Goal: Task Accomplishment & Management: Complete application form

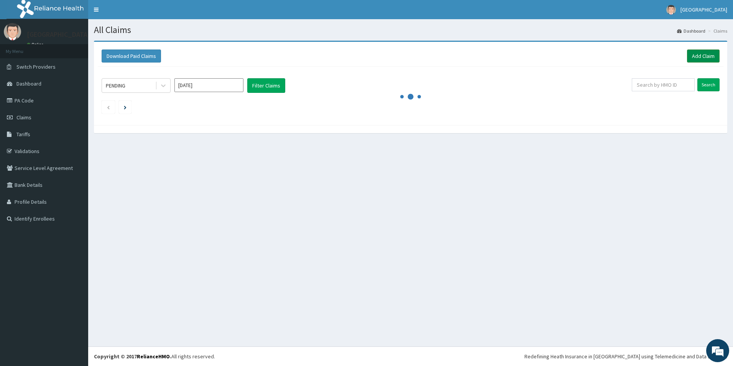
click at [701, 54] on link "Add Claim" at bounding box center [703, 55] width 33 height 13
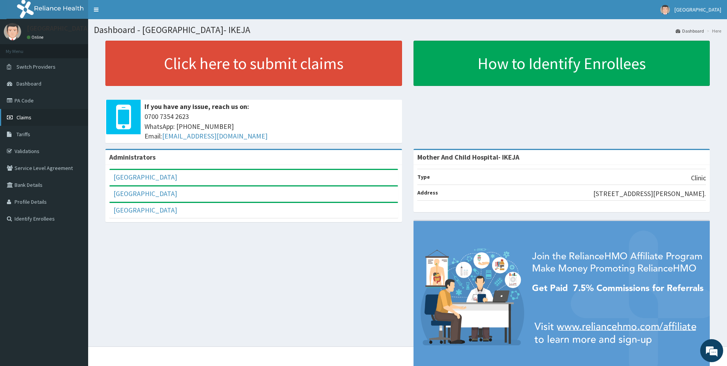
click at [22, 117] on span "Claims" at bounding box center [23, 117] width 15 height 7
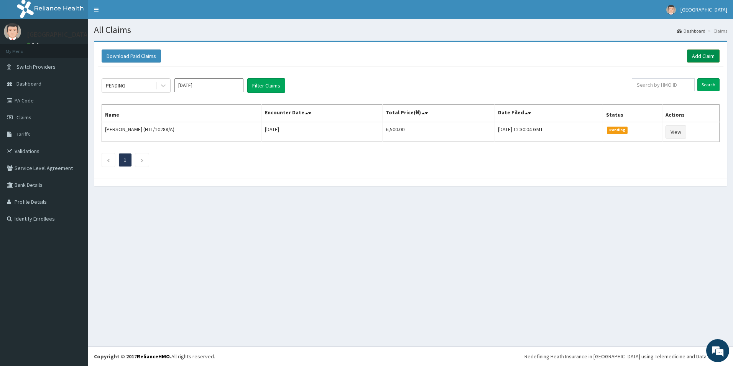
click at [698, 57] on link "Add Claim" at bounding box center [703, 55] width 33 height 13
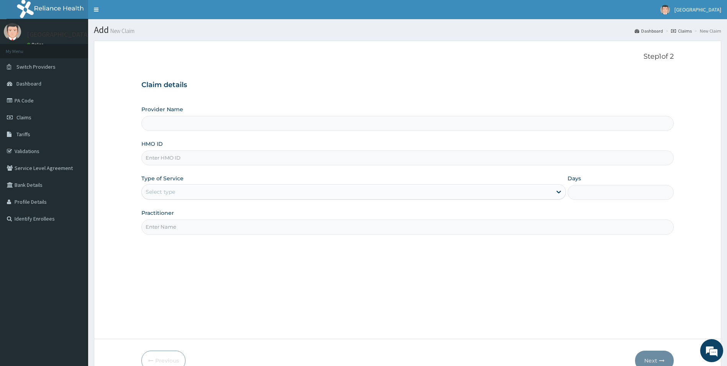
type input "Mother And Child Hospital- IKEJA"
click at [208, 125] on input "Mother And Child Hospital- IKEJA" at bounding box center [407, 123] width 533 height 15
click at [192, 156] on input "HMO ID" at bounding box center [407, 157] width 533 height 15
type input "KSB/10629/D"
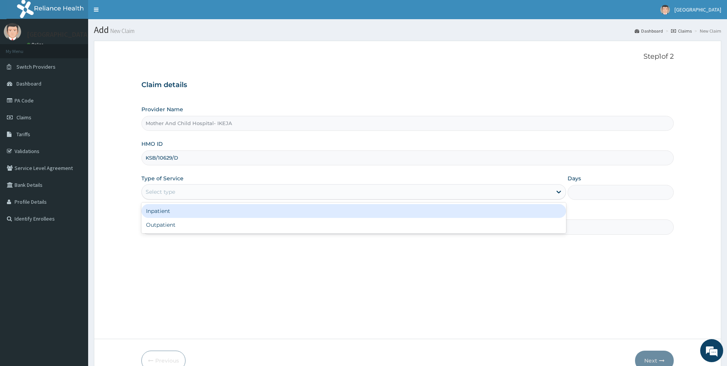
click at [203, 190] on div "Select type" at bounding box center [347, 191] width 410 height 12
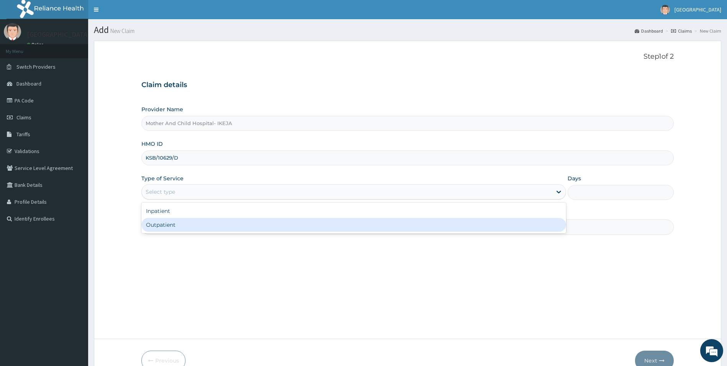
click at [174, 228] on div "Outpatient" at bounding box center [353, 225] width 425 height 14
type input "1"
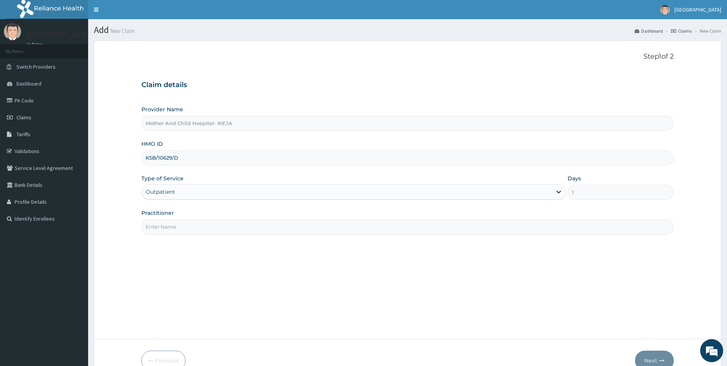
click at [178, 226] on input "Practitioner" at bounding box center [407, 226] width 533 height 15
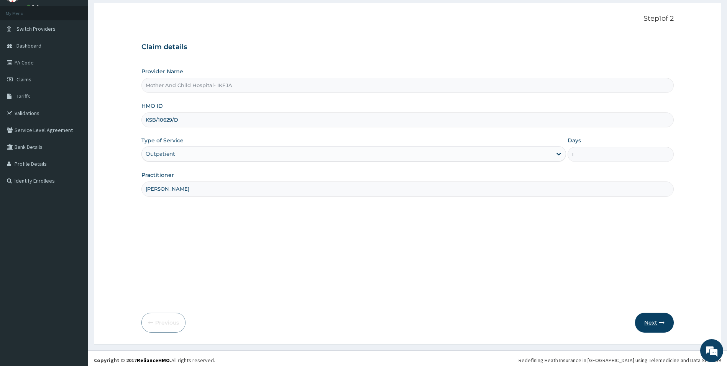
scroll to position [38, 0]
type input "DR MAJI"
click at [651, 319] on button "Next" at bounding box center [654, 322] width 39 height 20
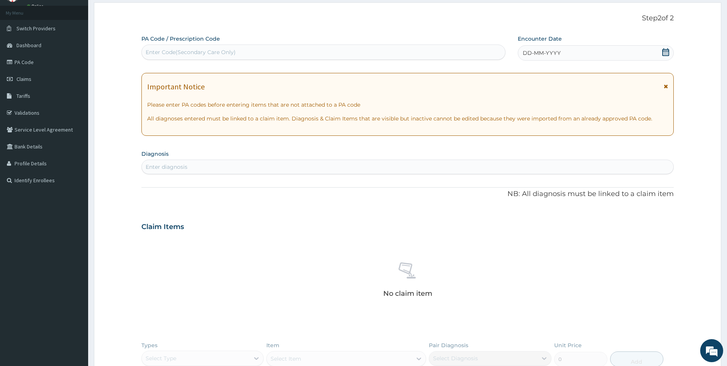
click at [664, 51] on icon at bounding box center [666, 52] width 8 height 8
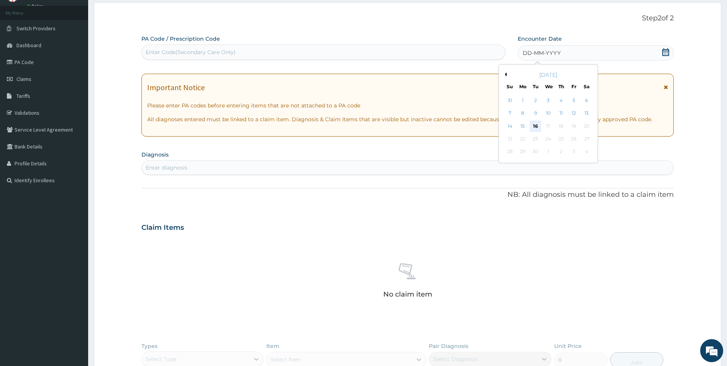
click at [535, 123] on div "16" at bounding box center [535, 125] width 11 height 11
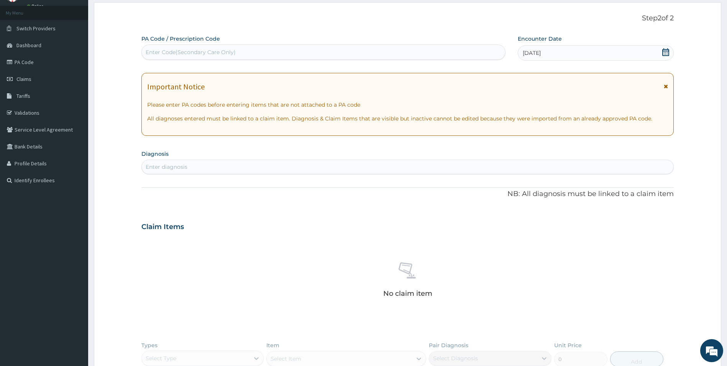
click at [272, 168] on div "Enter diagnosis" at bounding box center [408, 167] width 532 height 12
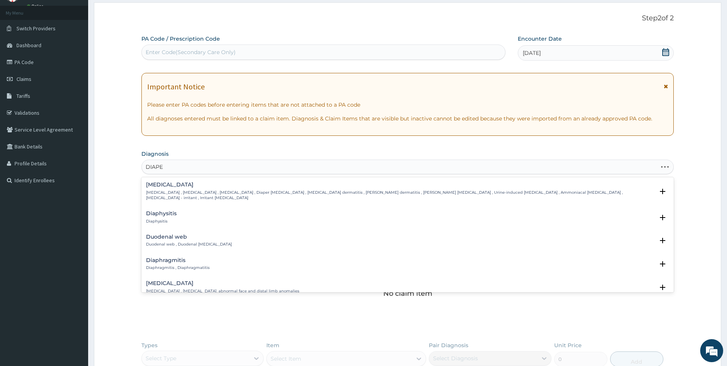
type input "DIAPER"
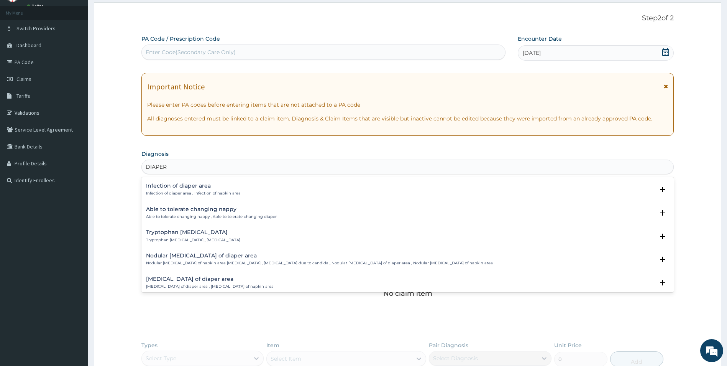
scroll to position [0, 0]
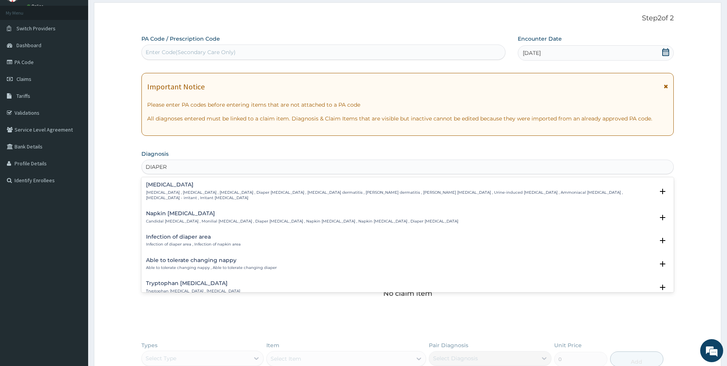
click at [175, 187] on h4 "Diaper rash" at bounding box center [400, 185] width 508 height 6
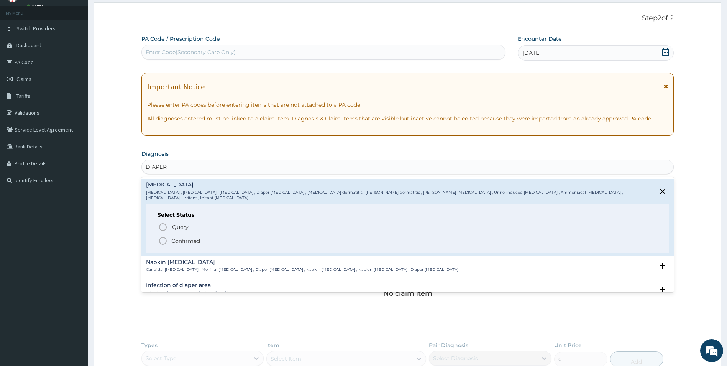
click at [166, 236] on icon "status option filled" at bounding box center [162, 240] width 9 height 9
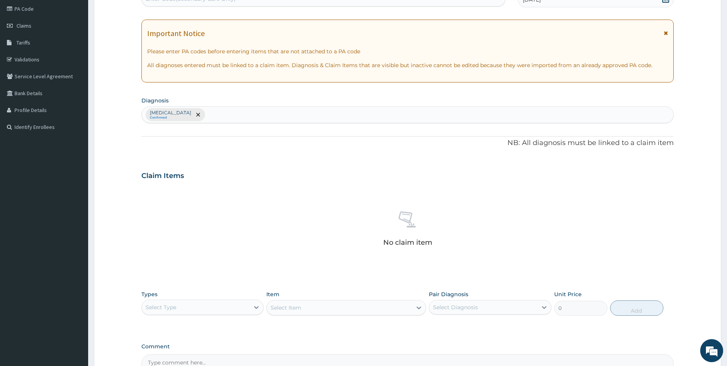
scroll to position [179, 0]
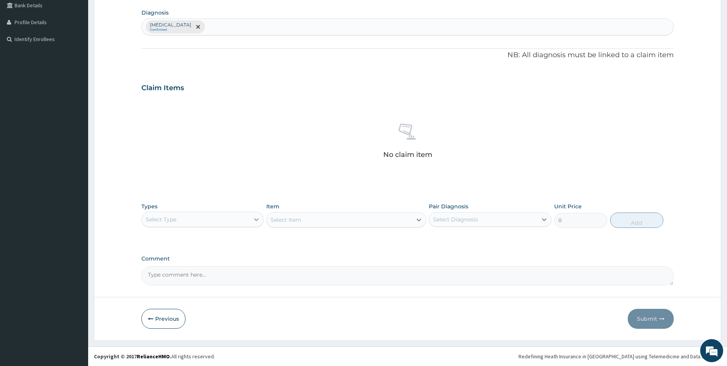
click at [255, 218] on icon at bounding box center [257, 219] width 8 height 8
click at [169, 266] on div "Procedures" at bounding box center [202, 266] width 123 height 14
click at [324, 220] on div "Select Item" at bounding box center [346, 219] width 160 height 15
click at [356, 218] on div "Select Item" at bounding box center [339, 219] width 145 height 12
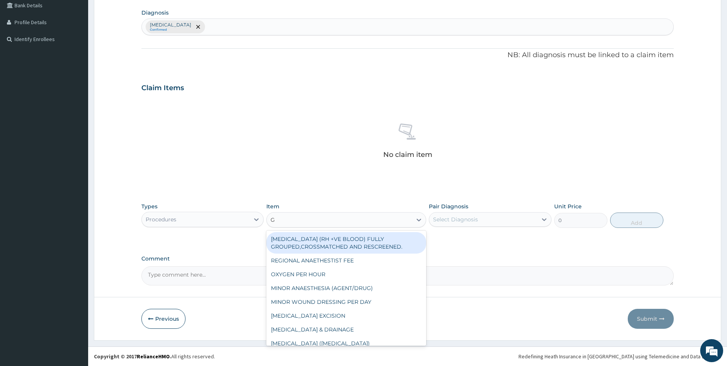
type input "GP"
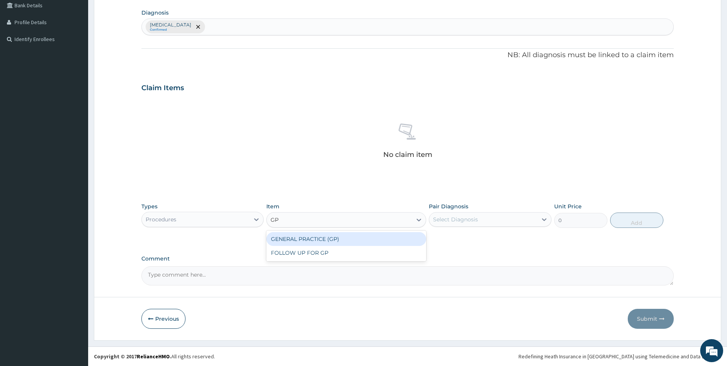
click at [349, 243] on div "GENERAL PRACTICE (GP)" at bounding box center [346, 239] width 160 height 14
type input "4000"
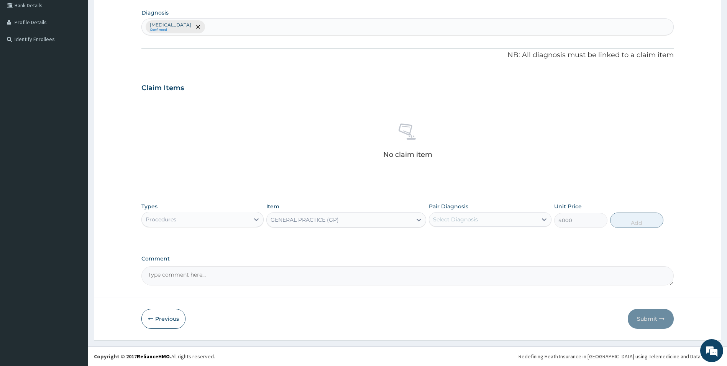
click at [457, 220] on div "Select Diagnosis" at bounding box center [455, 219] width 45 height 8
click at [438, 238] on input "checkbox" at bounding box center [435, 238] width 5 height 5
checkbox input "true"
click at [635, 218] on button "Add" at bounding box center [636, 219] width 53 height 15
type input "0"
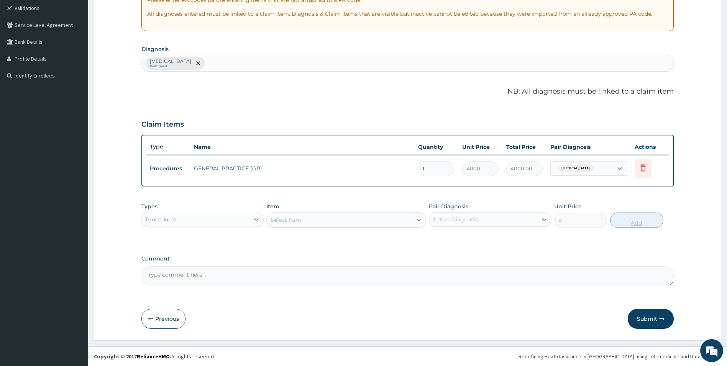
scroll to position [143, 0]
click at [225, 220] on div "Procedures" at bounding box center [196, 219] width 108 height 12
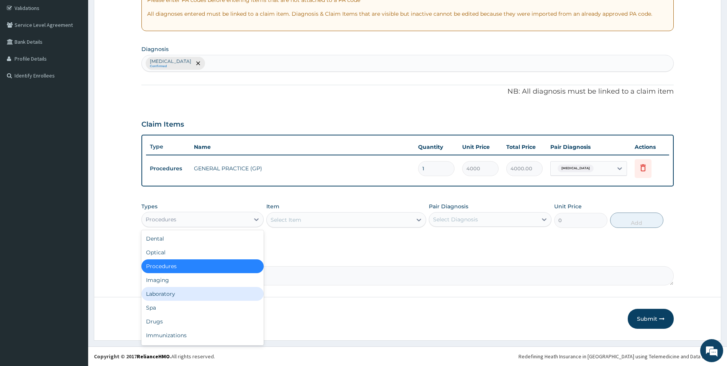
click at [177, 295] on div "Laboratory" at bounding box center [202, 294] width 123 height 14
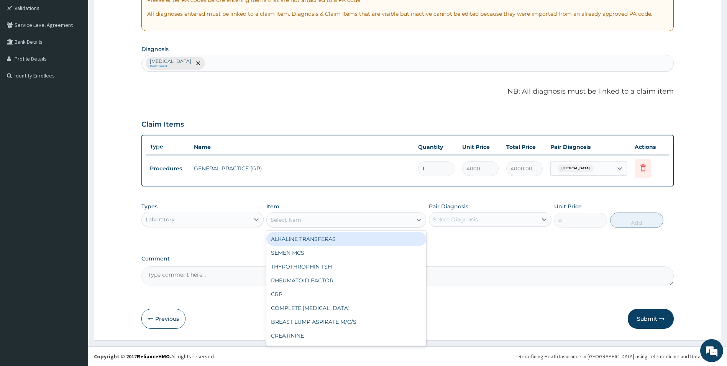
click at [297, 220] on div "Select Item" at bounding box center [286, 220] width 31 height 8
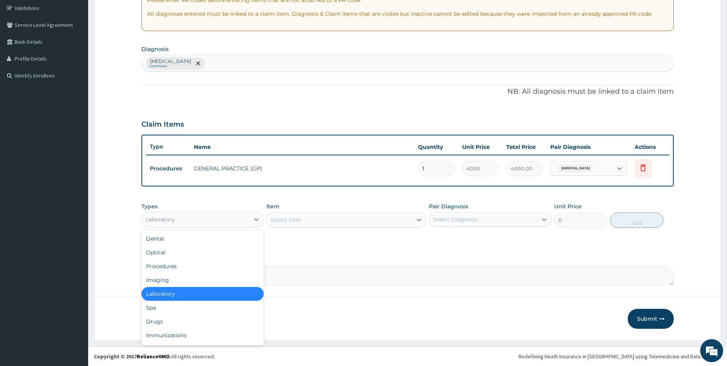
click at [182, 220] on div "Laboratory" at bounding box center [196, 219] width 108 height 12
click at [161, 319] on div "Drugs" at bounding box center [202, 321] width 123 height 14
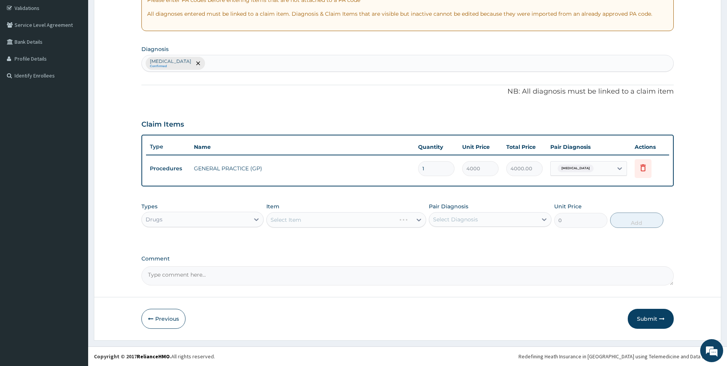
click at [294, 217] on div "Select Item" at bounding box center [346, 219] width 160 height 15
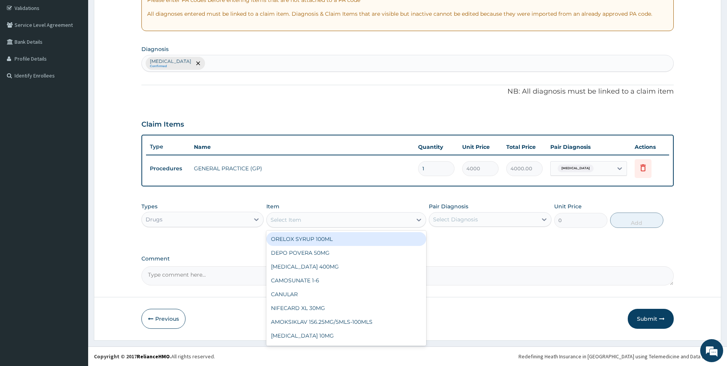
click at [366, 221] on div "Select Item" at bounding box center [339, 219] width 145 height 12
type input "MYC"
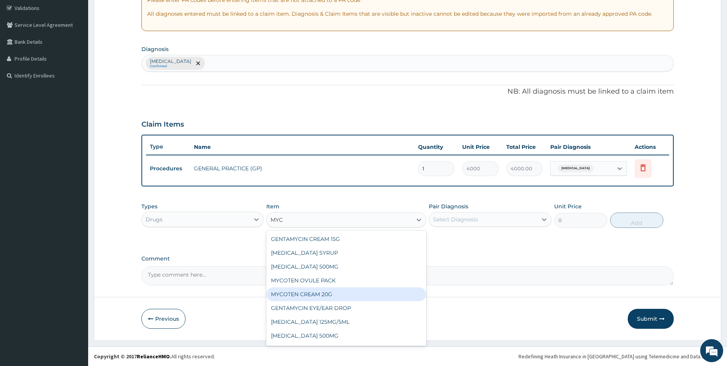
click at [317, 291] on div "MYCOTEN CREAM 20G" at bounding box center [346, 294] width 160 height 14
type input "640"
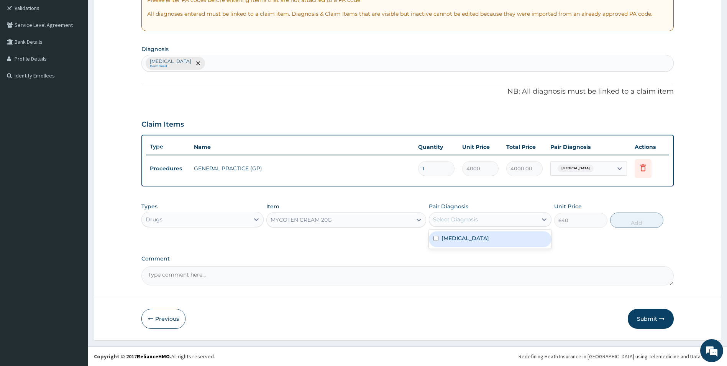
click at [469, 219] on div "Select Diagnosis" at bounding box center [455, 219] width 45 height 8
click at [436, 239] on input "checkbox" at bounding box center [435, 238] width 5 height 5
checkbox input "true"
click at [634, 222] on button "Add" at bounding box center [636, 219] width 53 height 15
type input "0"
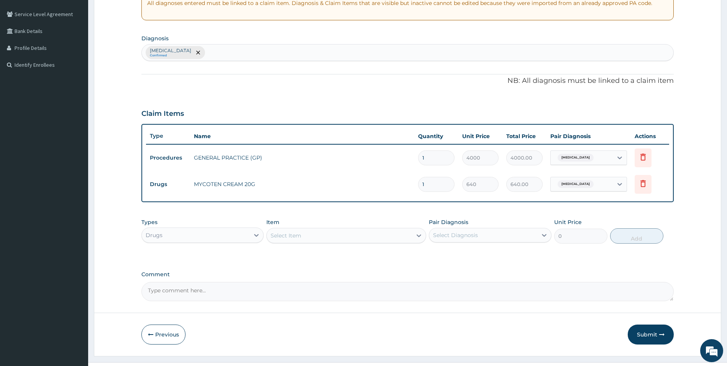
scroll to position [169, 0]
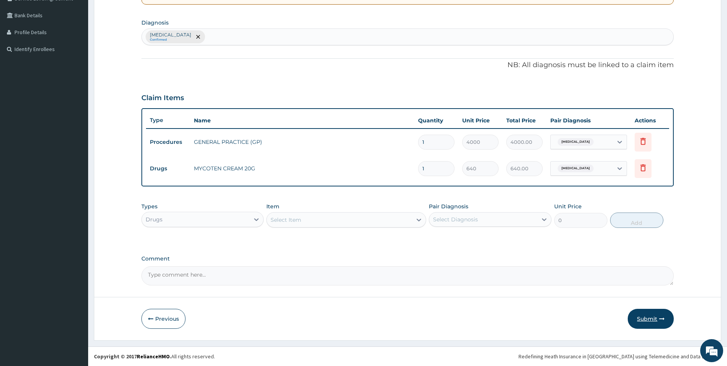
click at [653, 318] on button "Submit" at bounding box center [651, 318] width 46 height 20
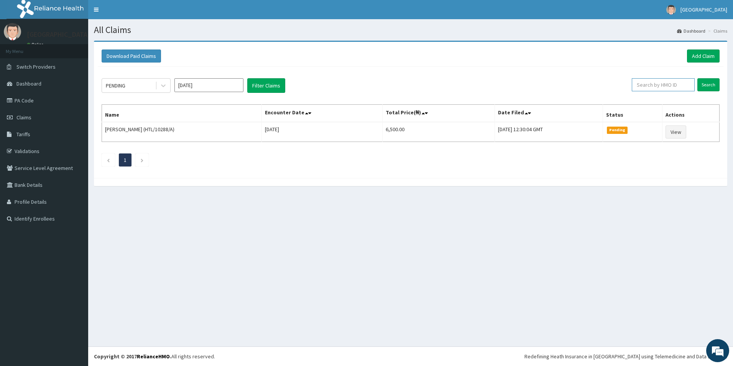
click at [654, 81] on input "text" at bounding box center [662, 84] width 63 height 13
type input "KSB/10629/D"
click at [703, 79] on input "Search" at bounding box center [708, 84] width 22 height 13
click at [698, 52] on link "Add Claim" at bounding box center [703, 55] width 33 height 13
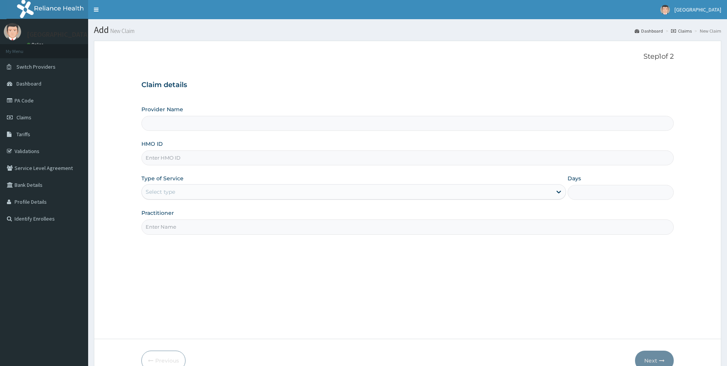
type input "Mother And Child Hospital- IKEJA"
click at [171, 156] on input "HMO ID" at bounding box center [407, 157] width 533 height 15
type input "KSB/10629/B"
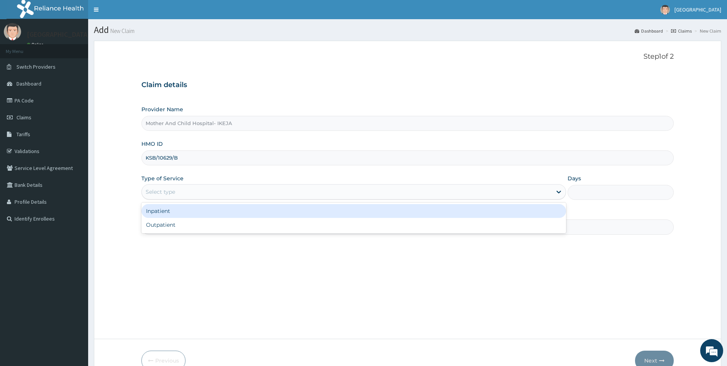
click at [171, 192] on div "Select type" at bounding box center [161, 192] width 30 height 8
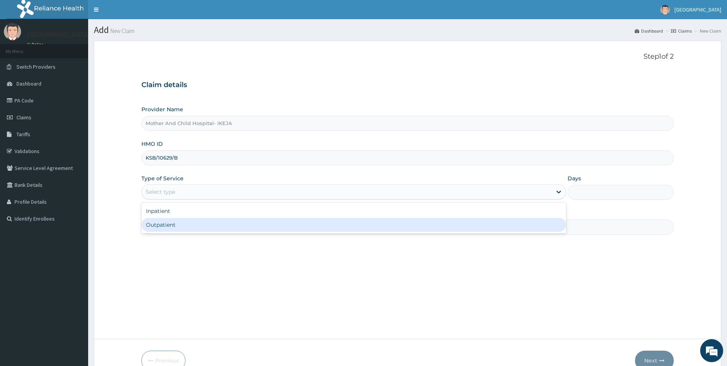
click at [167, 224] on div "Outpatient" at bounding box center [353, 225] width 425 height 14
type input "1"
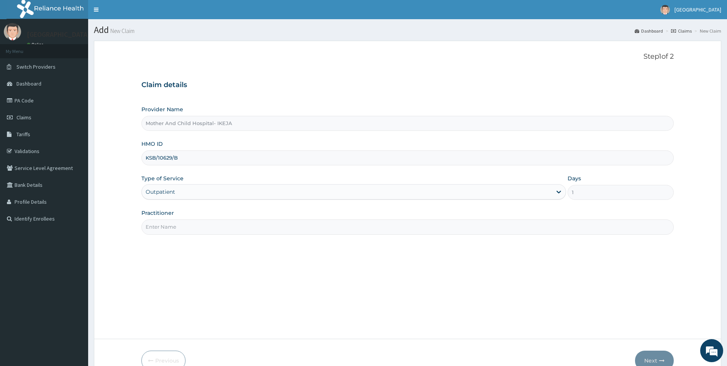
click at [172, 226] on input "Practitioner" at bounding box center [407, 226] width 533 height 15
type input "DR MAJI"
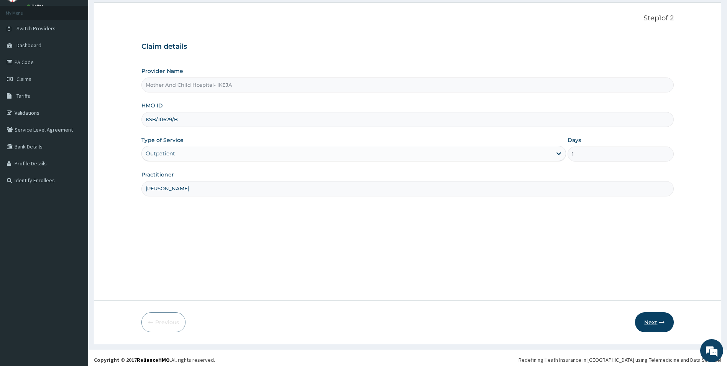
click at [655, 323] on button "Next" at bounding box center [654, 322] width 39 height 20
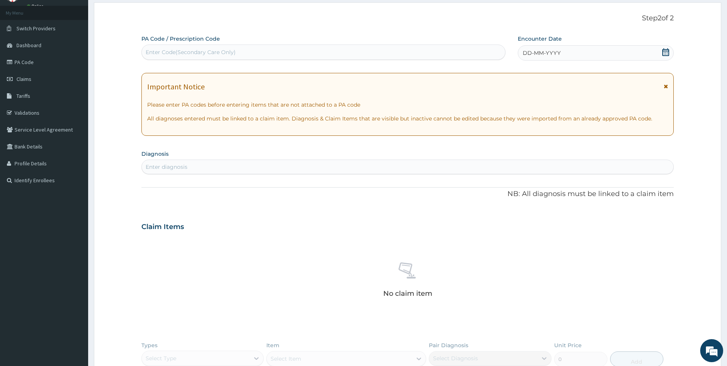
click at [666, 53] on icon at bounding box center [666, 52] width 8 height 8
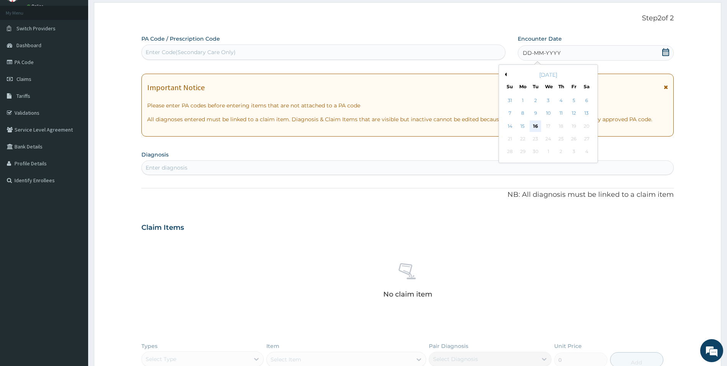
click at [537, 123] on div "16" at bounding box center [535, 125] width 11 height 11
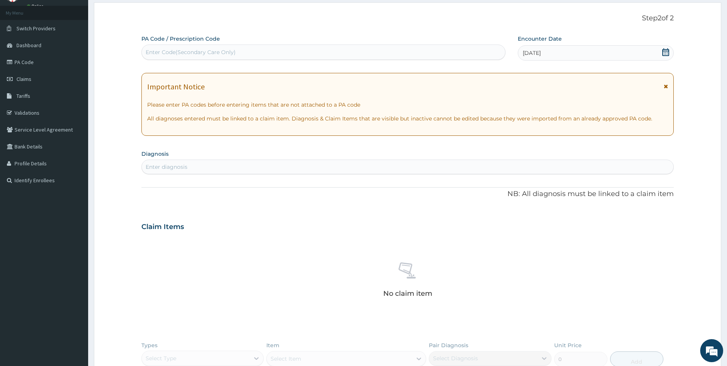
click at [338, 170] on div "Enter diagnosis" at bounding box center [408, 167] width 532 height 12
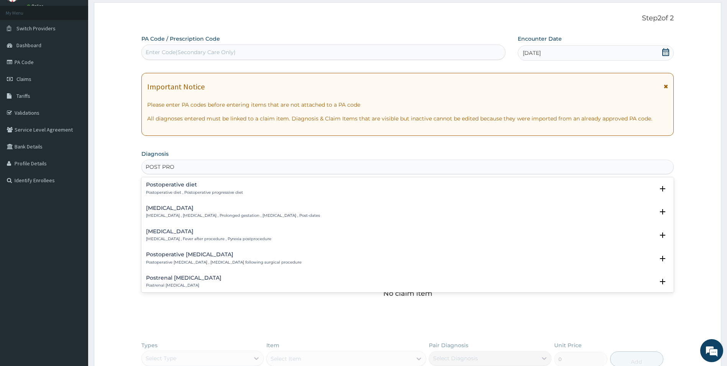
type input "POST PROC"
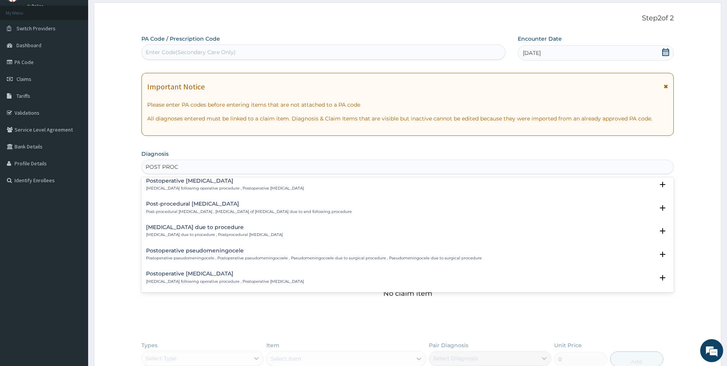
scroll to position [361, 0]
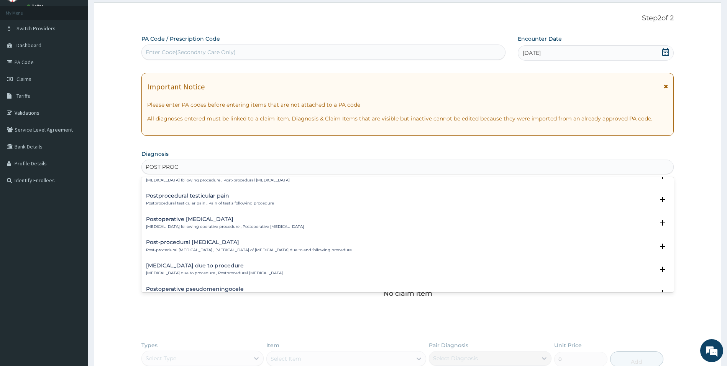
click at [222, 198] on h4 "Postprocedural testicular pain" at bounding box center [210, 196] width 128 height 6
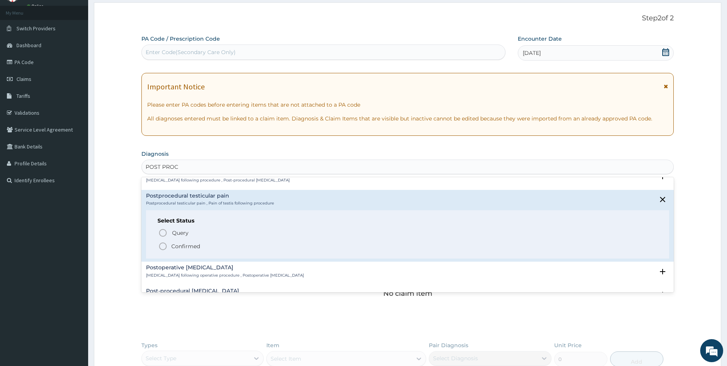
click at [164, 244] on icon "status option filled" at bounding box center [162, 245] width 9 height 9
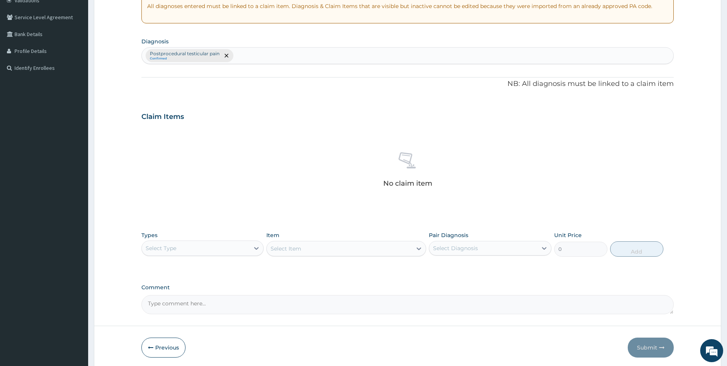
scroll to position [153, 0]
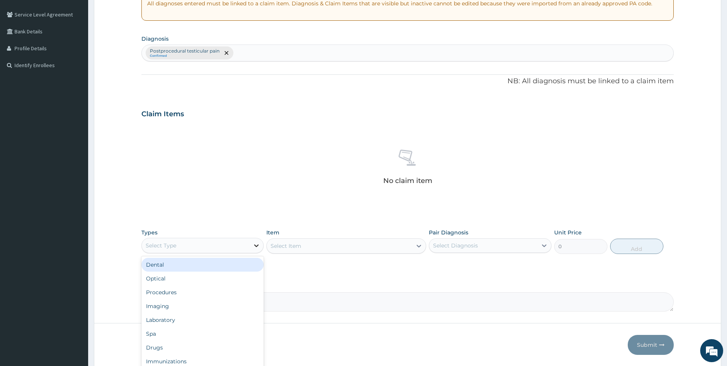
click at [256, 244] on icon at bounding box center [257, 245] width 8 height 8
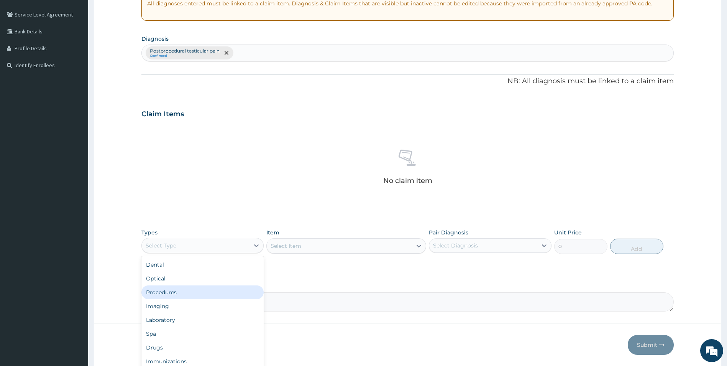
click at [187, 290] on div "Procedures" at bounding box center [202, 292] width 123 height 14
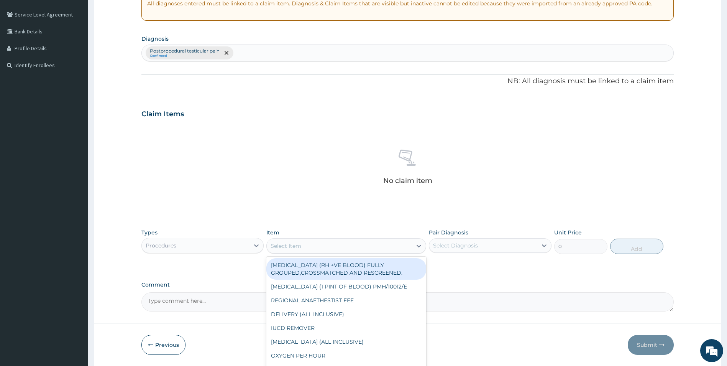
click at [292, 247] on div "Select Item" at bounding box center [286, 246] width 31 height 8
type input "GP"
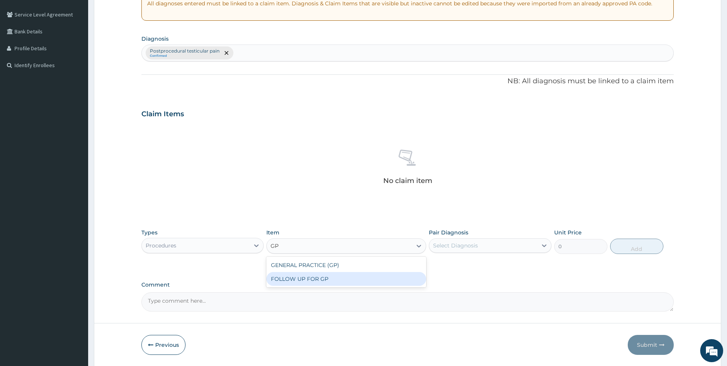
click at [313, 275] on div "FOLLOW UP FOR GP" at bounding box center [346, 279] width 160 height 14
type input "2000"
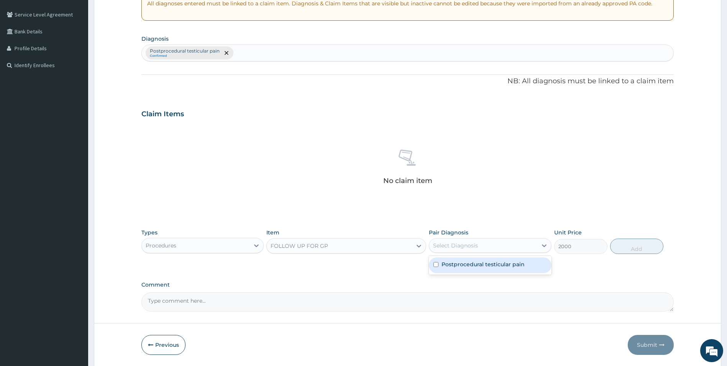
click at [466, 246] on div "Select Diagnosis" at bounding box center [455, 245] width 45 height 8
click at [436, 263] on input "checkbox" at bounding box center [435, 264] width 5 height 5
checkbox input "true"
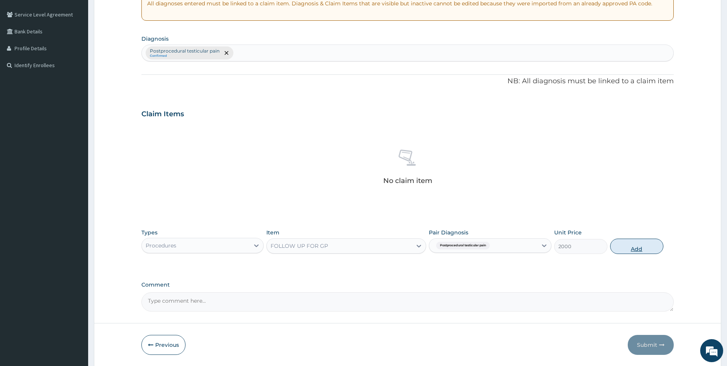
click at [631, 250] on button "Add" at bounding box center [636, 245] width 53 height 15
type input "0"
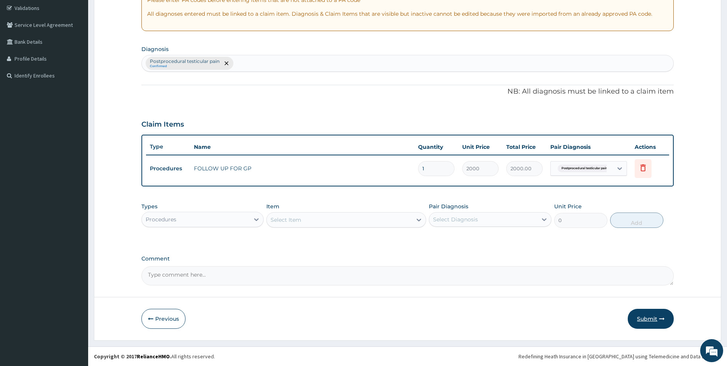
click at [641, 318] on button "Submit" at bounding box center [651, 318] width 46 height 20
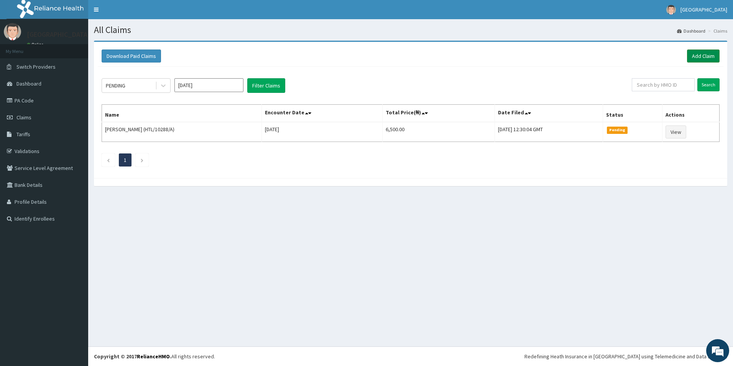
click at [699, 56] on link "Add Claim" at bounding box center [703, 55] width 33 height 13
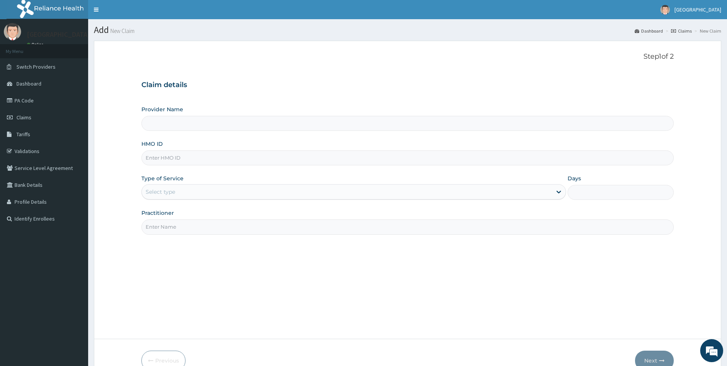
click at [173, 125] on input "Provider Name" at bounding box center [407, 123] width 533 height 15
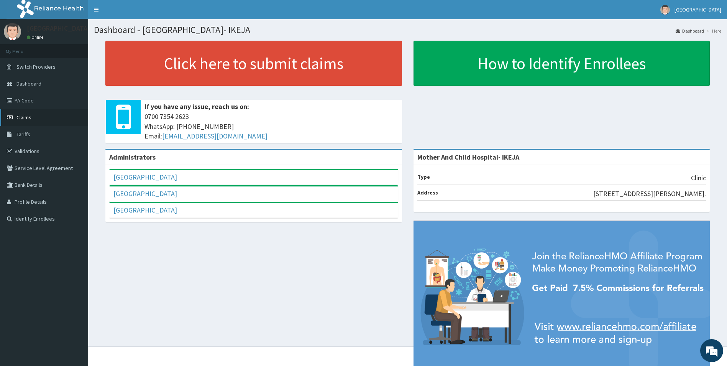
click at [21, 118] on span "Claims" at bounding box center [23, 117] width 15 height 7
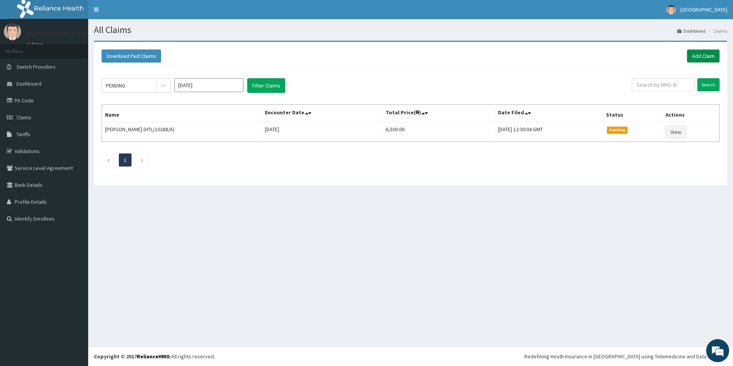
click at [702, 54] on link "Add Claim" at bounding box center [703, 55] width 33 height 13
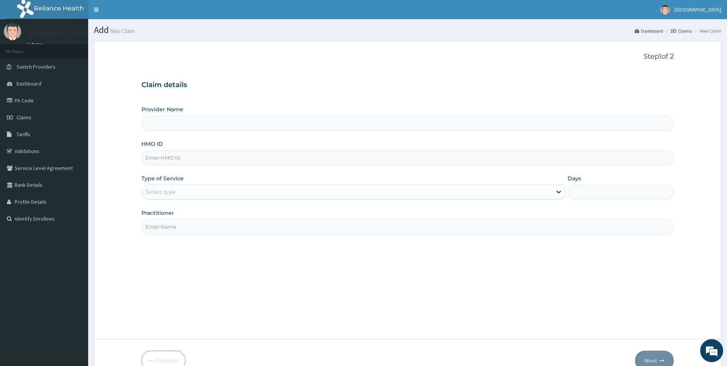
type input "Mother And Child Hospital- IKEJA"
click at [193, 160] on input "HMO ID" at bounding box center [407, 157] width 533 height 15
type input "KSB/11553/A"
click at [178, 191] on div "Select type" at bounding box center [347, 191] width 410 height 12
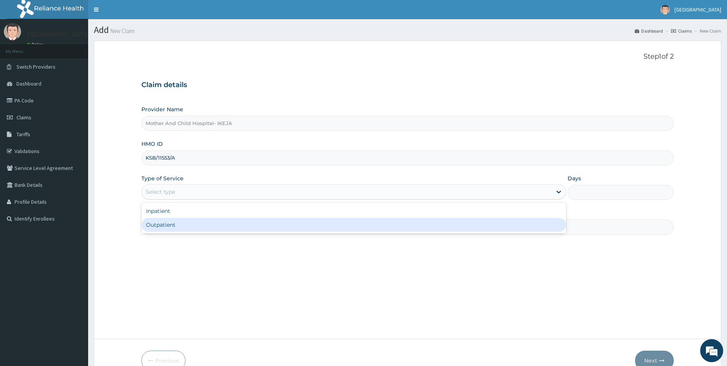
click at [161, 229] on div "Outpatient" at bounding box center [353, 225] width 425 height 14
type input "1"
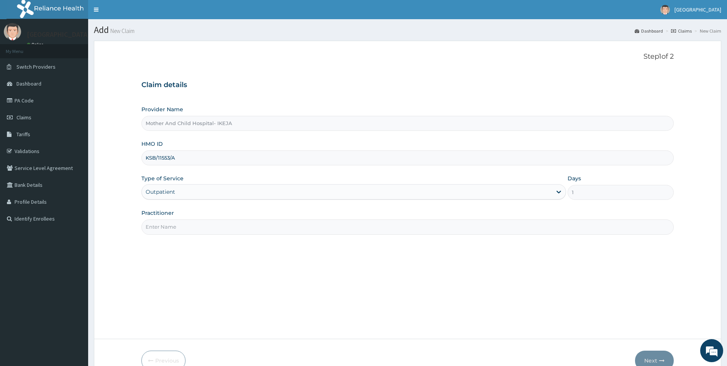
click at [161, 226] on input "Practitioner" at bounding box center [407, 226] width 533 height 15
type input "[PERSON_NAME]"
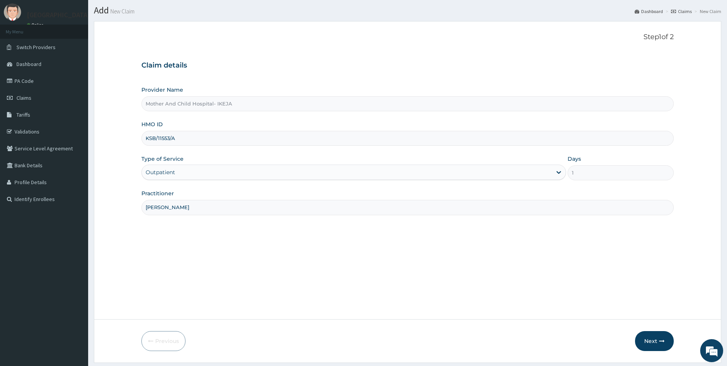
scroll to position [38, 0]
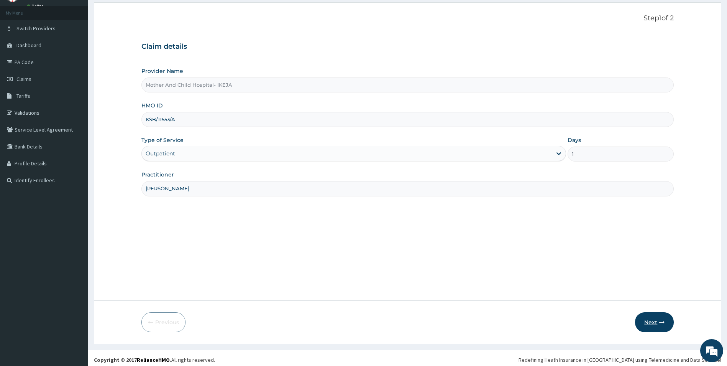
click at [648, 324] on button "Next" at bounding box center [654, 322] width 39 height 20
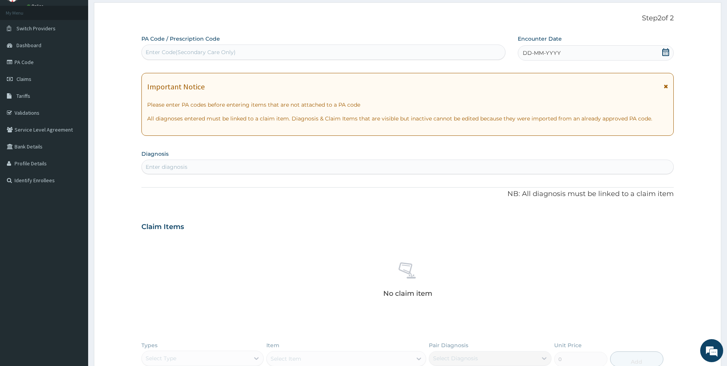
click at [664, 53] on icon at bounding box center [666, 52] width 8 height 8
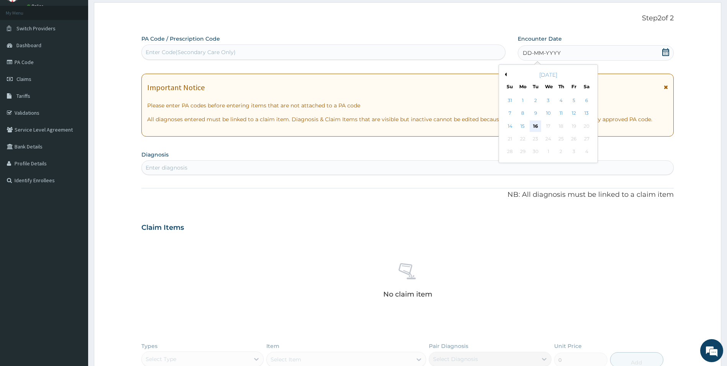
click at [538, 127] on div "16" at bounding box center [535, 125] width 11 height 11
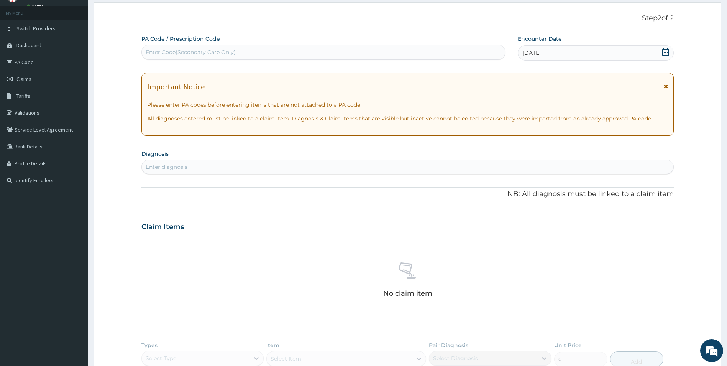
click at [162, 167] on div "Enter diagnosis" at bounding box center [167, 167] width 42 height 8
type input "[MEDICAL_DATA]"
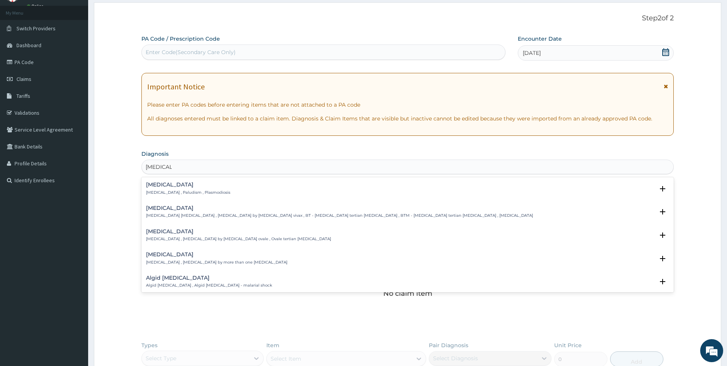
click at [154, 185] on h4 "Malaria" at bounding box center [188, 185] width 84 height 6
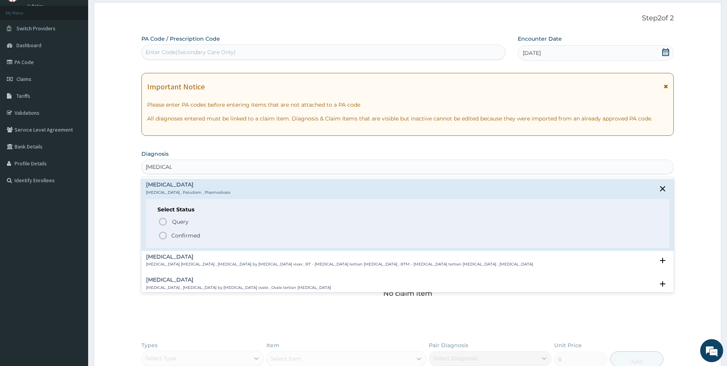
click at [165, 235] on icon "status option filled" at bounding box center [162, 235] width 9 height 9
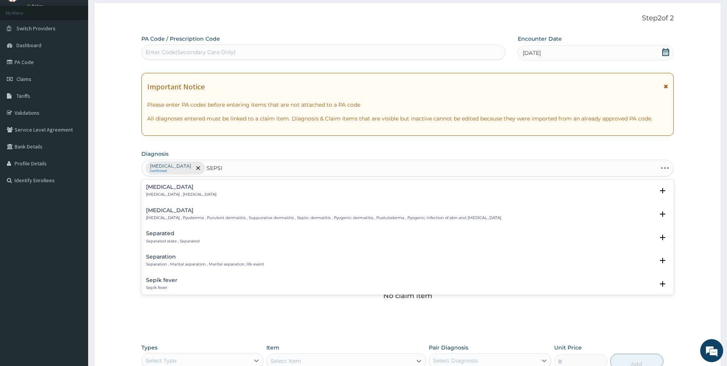
type input "SEPSIS"
click at [167, 191] on div "Sepsis Systemic infection , Sepsis" at bounding box center [181, 190] width 71 height 13
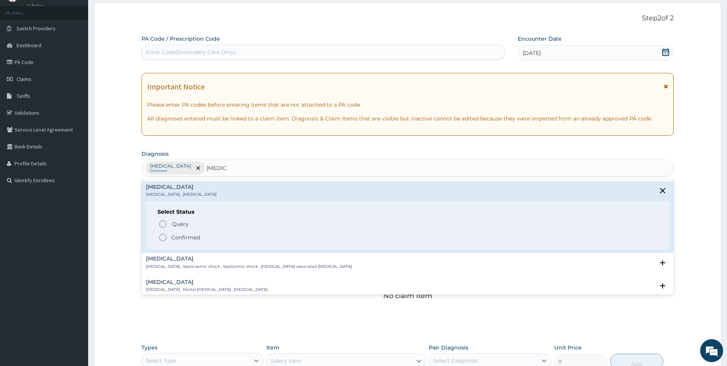
click at [162, 238] on icon "status option filled" at bounding box center [162, 237] width 9 height 9
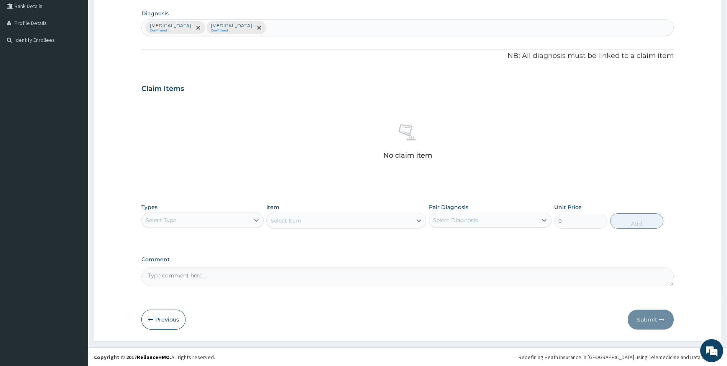
scroll to position [179, 0]
click at [257, 218] on icon at bounding box center [257, 219] width 8 height 8
click at [183, 263] on div "Procedures" at bounding box center [202, 266] width 123 height 14
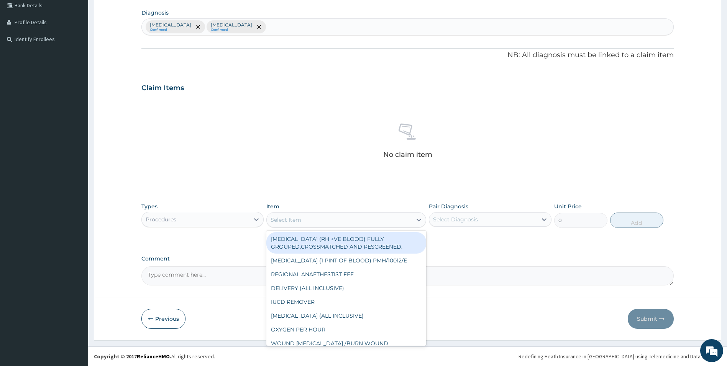
click at [286, 218] on div "Select Item" at bounding box center [286, 220] width 31 height 8
type input "GP"
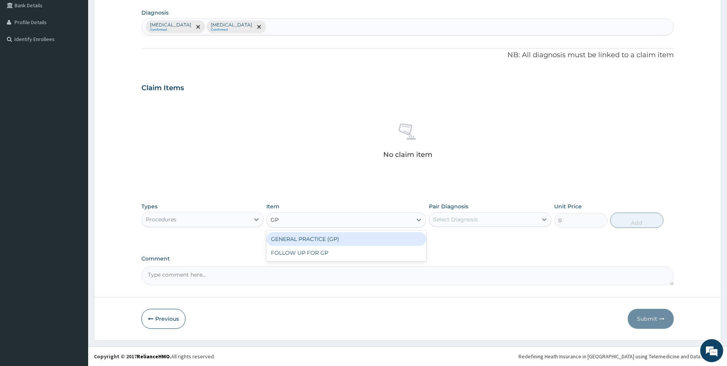
click at [293, 241] on div "GENERAL PRACTICE (GP)" at bounding box center [346, 239] width 160 height 14
type input "4000"
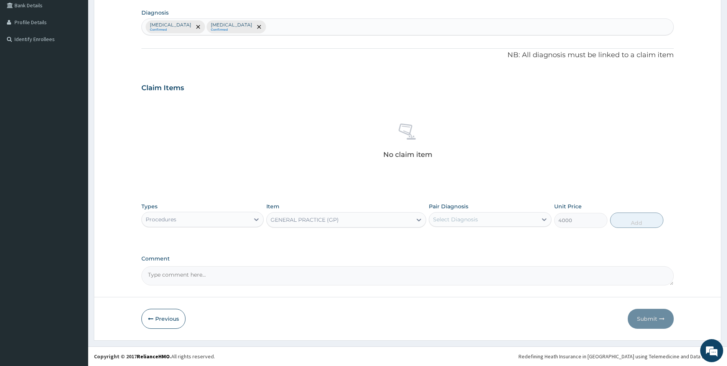
click at [451, 220] on div "Select Diagnosis" at bounding box center [455, 219] width 45 height 8
click at [438, 236] on input "checkbox" at bounding box center [435, 238] width 5 height 5
checkbox input "true"
click at [630, 225] on button "Add" at bounding box center [636, 219] width 53 height 15
type input "0"
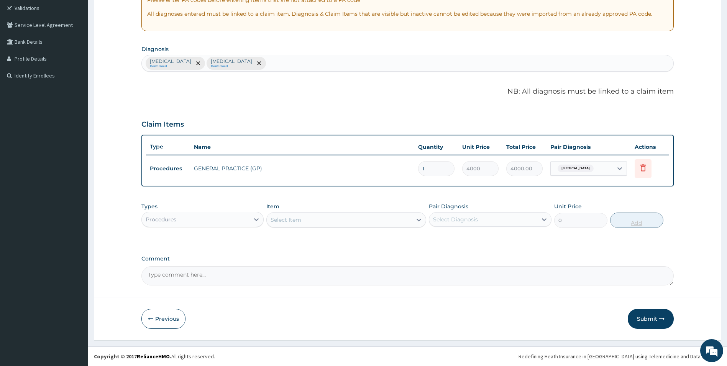
scroll to position [143, 0]
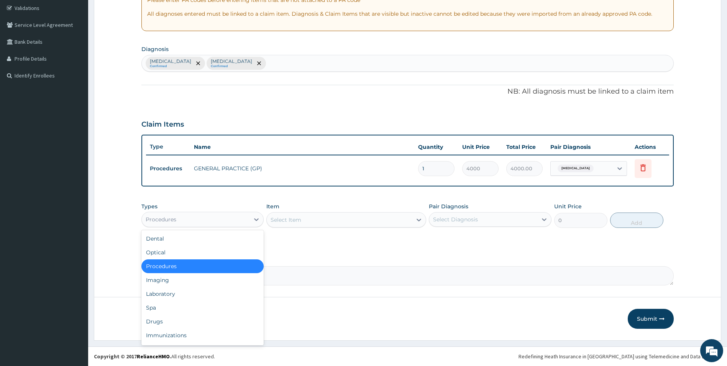
click at [243, 219] on div "Procedures" at bounding box center [196, 219] width 108 height 12
click at [179, 297] on div "Laboratory" at bounding box center [202, 294] width 123 height 14
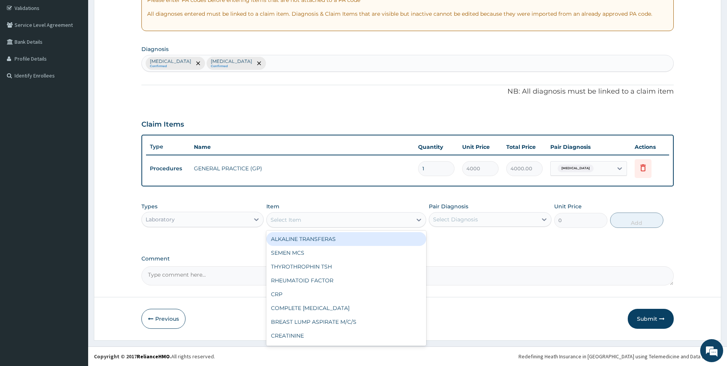
click at [300, 220] on div "Select Item" at bounding box center [286, 220] width 31 height 8
type input "FBC"
click at [298, 243] on div "FULL BLOOD COUNT (FBC)" at bounding box center [346, 239] width 160 height 14
type input "2400"
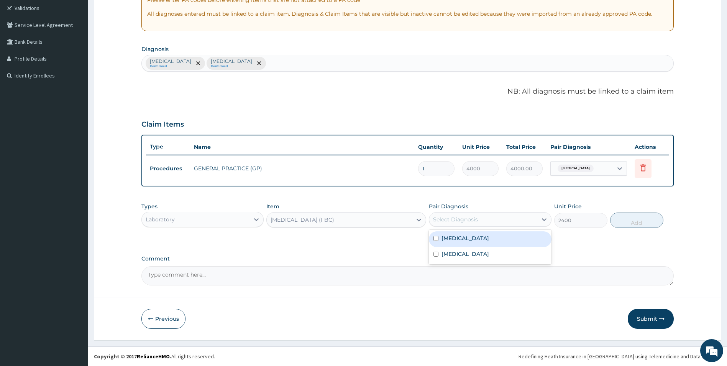
click at [475, 221] on div "Select Diagnosis" at bounding box center [455, 219] width 45 height 8
click at [438, 256] on input "checkbox" at bounding box center [435, 253] width 5 height 5
checkbox input "true"
click at [629, 219] on button "Add" at bounding box center [636, 219] width 53 height 15
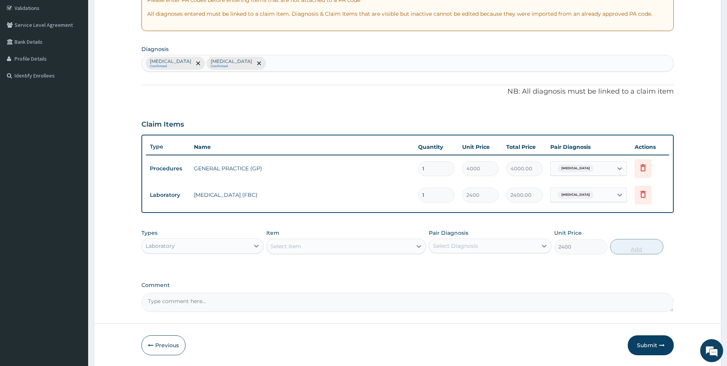
type input "0"
click at [298, 244] on div "Select Item" at bounding box center [286, 246] width 31 height 8
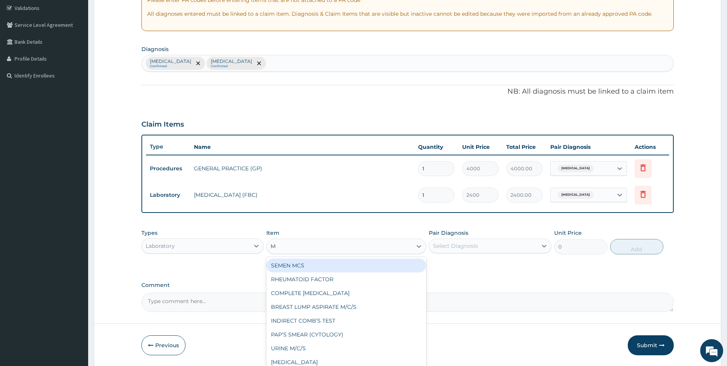
type input "MP"
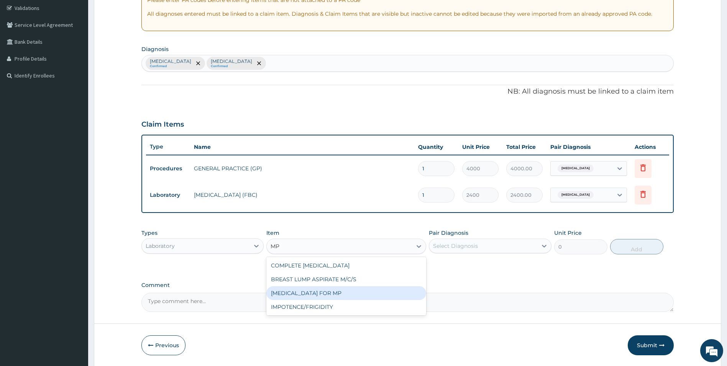
click at [313, 294] on div "BLOOD FILM FOR MP" at bounding box center [346, 293] width 160 height 14
type input "1200"
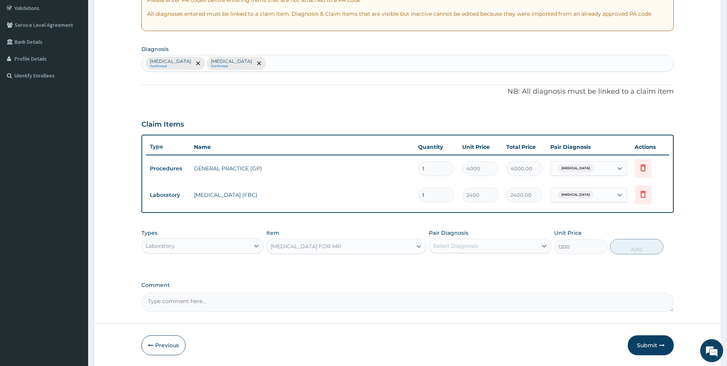
click at [452, 247] on div "Select Diagnosis" at bounding box center [455, 246] width 45 height 8
click at [438, 264] on input "checkbox" at bounding box center [435, 264] width 5 height 5
checkbox input "true"
click at [636, 245] on button "Add" at bounding box center [636, 246] width 53 height 15
type input "0"
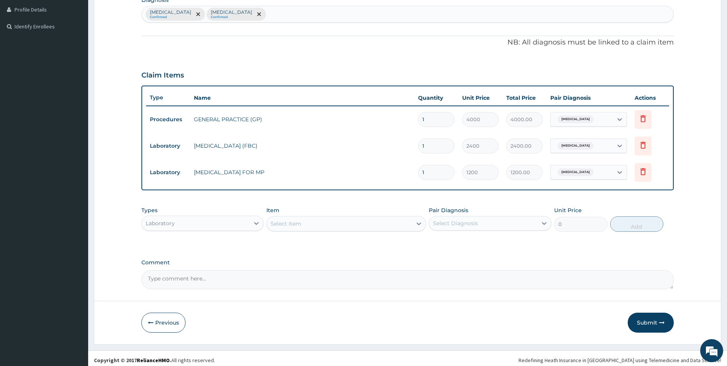
scroll to position [196, 0]
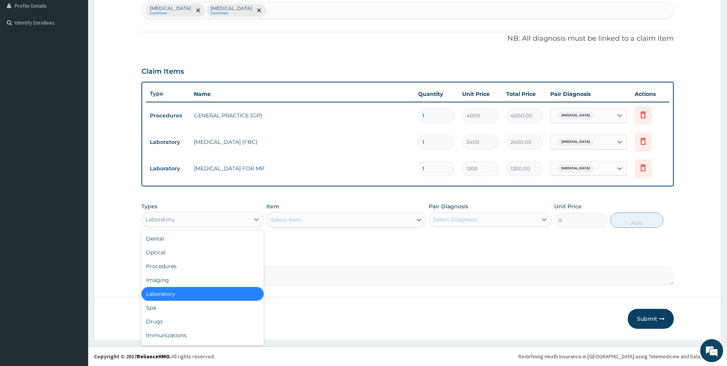
click at [220, 222] on div "Laboratory" at bounding box center [196, 219] width 108 height 12
click at [162, 323] on div "Drugs" at bounding box center [202, 321] width 123 height 14
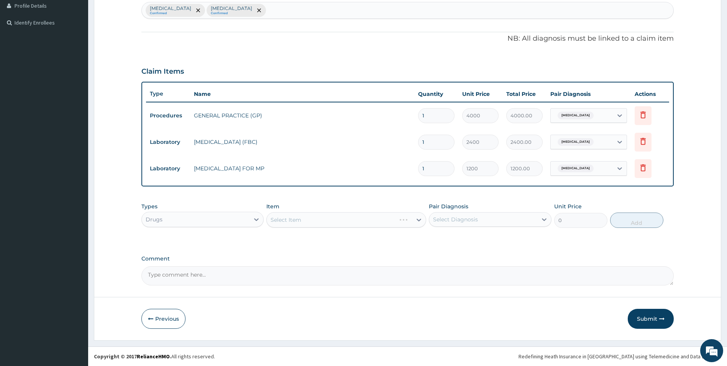
click at [280, 221] on div "Select Item" at bounding box center [346, 219] width 160 height 15
click at [334, 223] on div "Select Item" at bounding box center [339, 219] width 145 height 12
type input "G"
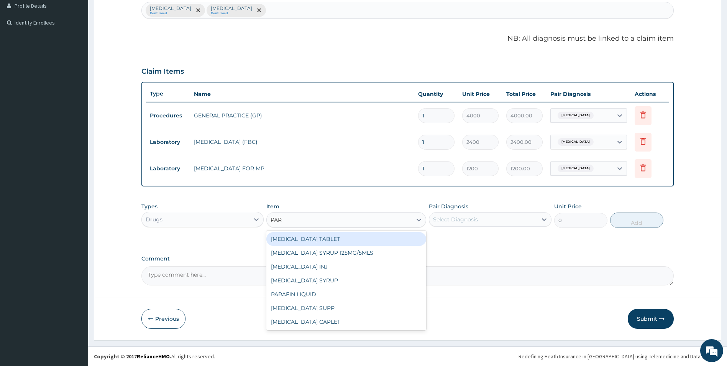
type input "PARA"
click at [330, 239] on div "PARACETAMOL TABLET" at bounding box center [346, 239] width 160 height 14
type input "37.40000152587891"
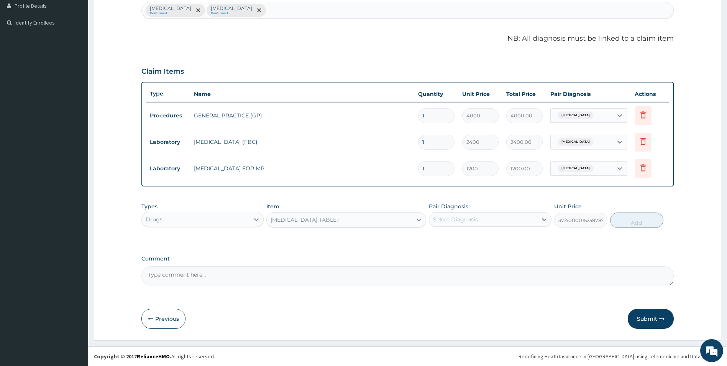
click at [321, 220] on div "PARACETAMOL TABLET" at bounding box center [305, 220] width 69 height 8
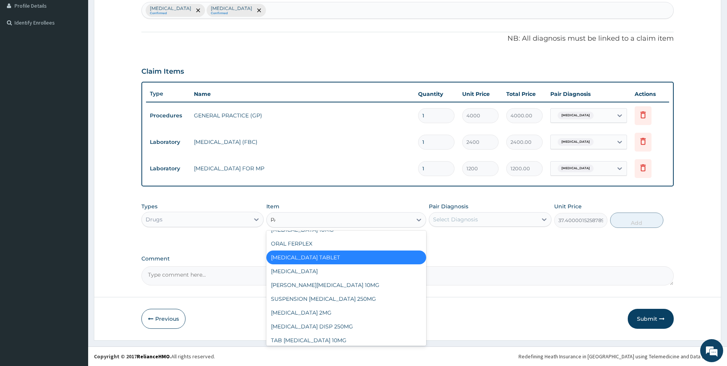
scroll to position [51, 0]
type input "PAR"
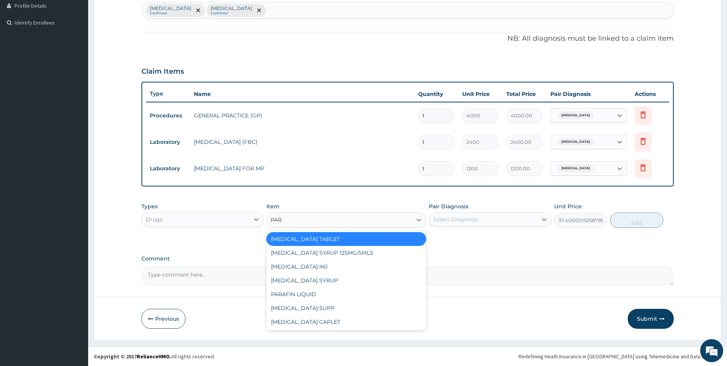
scroll to position [0, 0]
click at [308, 325] on div "PARACETAMOL CAPLET" at bounding box center [346, 322] width 160 height 14
type input "16"
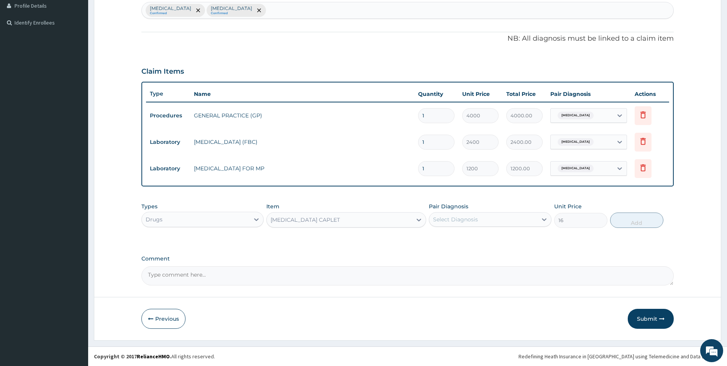
click at [446, 216] on div "Select Diagnosis" at bounding box center [455, 219] width 45 height 8
click at [436, 238] on input "checkbox" at bounding box center [435, 238] width 5 height 5
checkbox input "true"
click at [631, 224] on button "Add" at bounding box center [636, 219] width 53 height 15
type input "0"
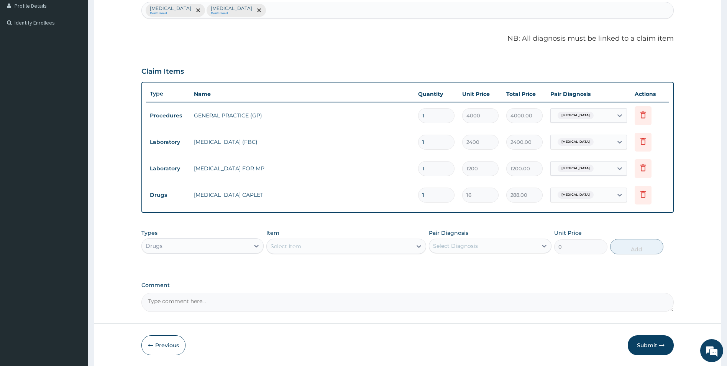
type input "18"
type input "288.00"
type input "18"
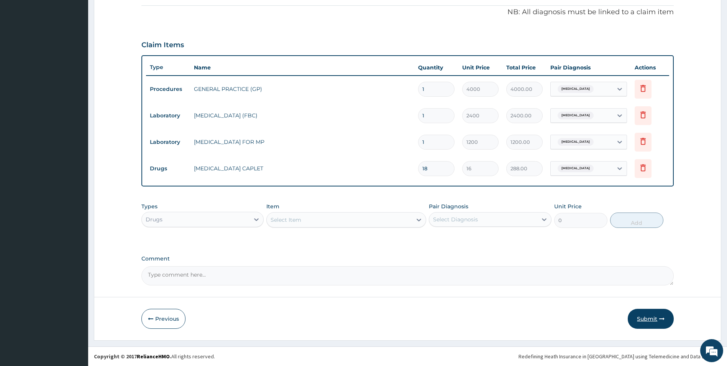
click at [653, 315] on button "Submit" at bounding box center [651, 318] width 46 height 20
